Goal: Transaction & Acquisition: Purchase product/service

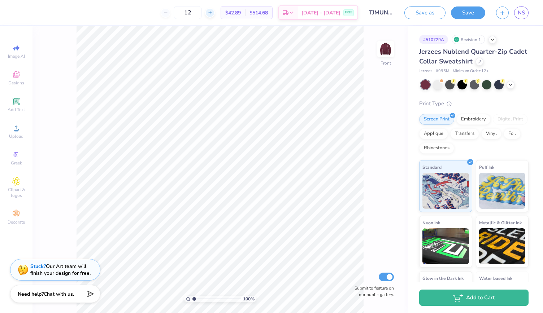
click at [213, 14] on icon at bounding box center [210, 12] width 5 height 5
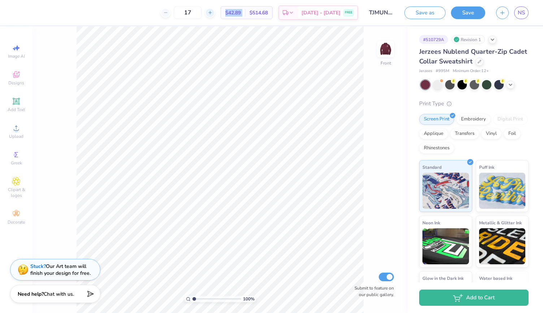
click at [213, 14] on icon at bounding box center [210, 12] width 5 height 5
click at [211, 10] on input "19" at bounding box center [212, 12] width 28 height 13
click at [202, 10] on input "19" at bounding box center [188, 12] width 28 height 13
click at [196, 12] on input "66" at bounding box center [184, 12] width 28 height 13
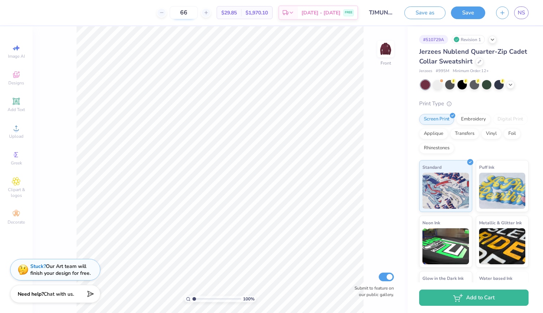
click at [196, 12] on input "66" at bounding box center [184, 12] width 28 height 13
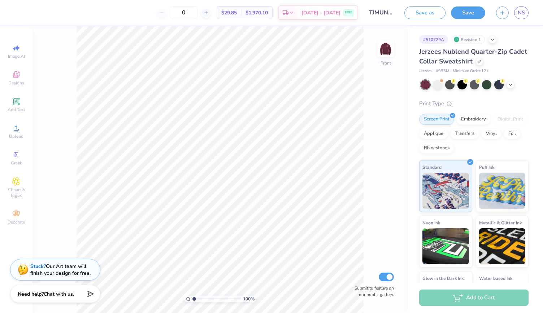
type input "12"
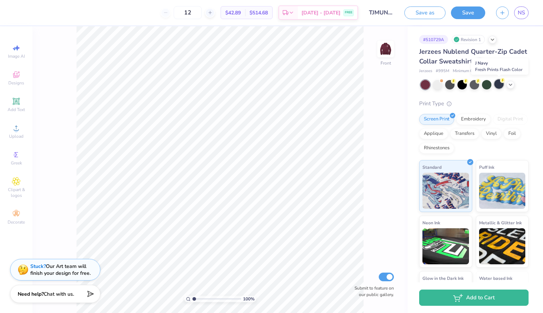
click at [499, 86] on div at bounding box center [498, 83] width 9 height 9
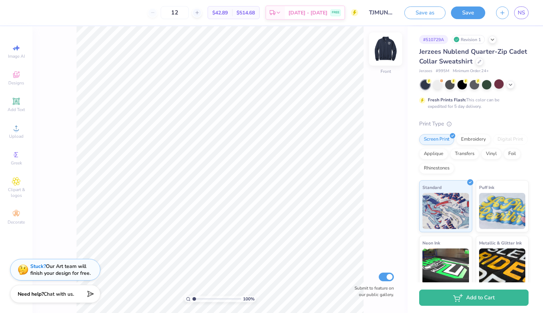
click at [383, 57] on img at bounding box center [385, 49] width 29 height 29
click at [484, 71] on span "Minimum Order: 24 +" at bounding box center [471, 71] width 36 height 6
click at [508, 86] on icon at bounding box center [511, 84] width 6 height 6
